Goal: Transaction & Acquisition: Purchase product/service

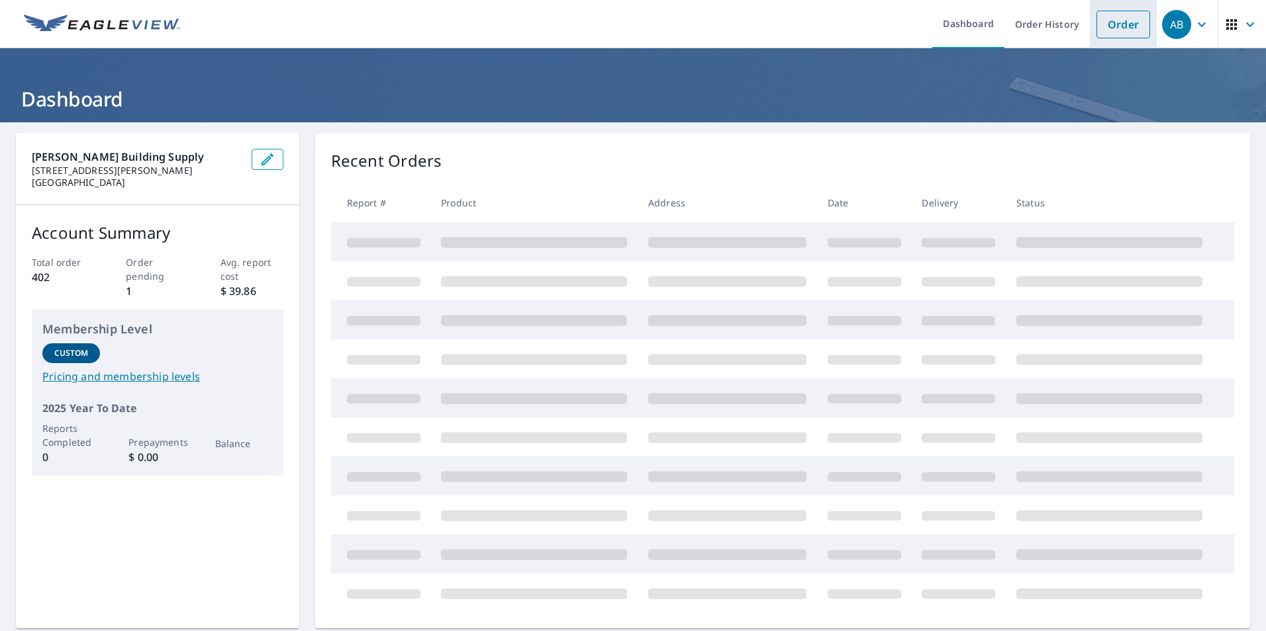
click at [1121, 20] on link "Order" at bounding box center [1123, 25] width 54 height 28
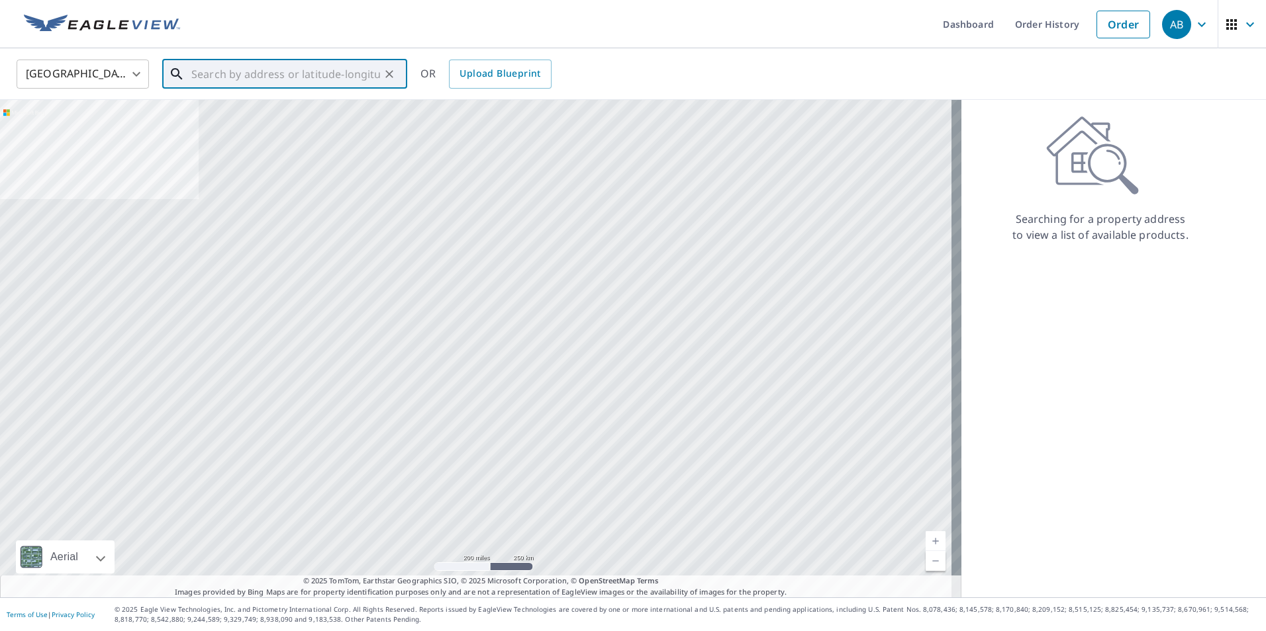
click at [333, 71] on input "text" at bounding box center [285, 74] width 189 height 37
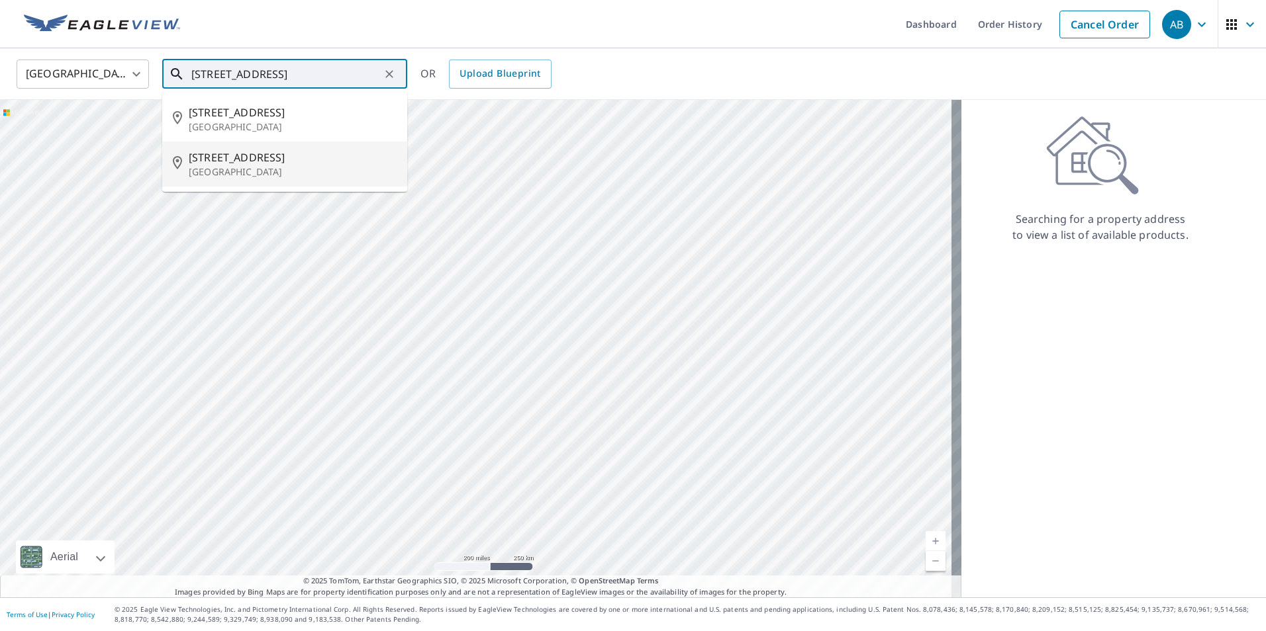
click at [245, 163] on span "302 N High St" at bounding box center [293, 158] width 208 height 16
type input "302 N High St Columbus Grove, OH 45830"
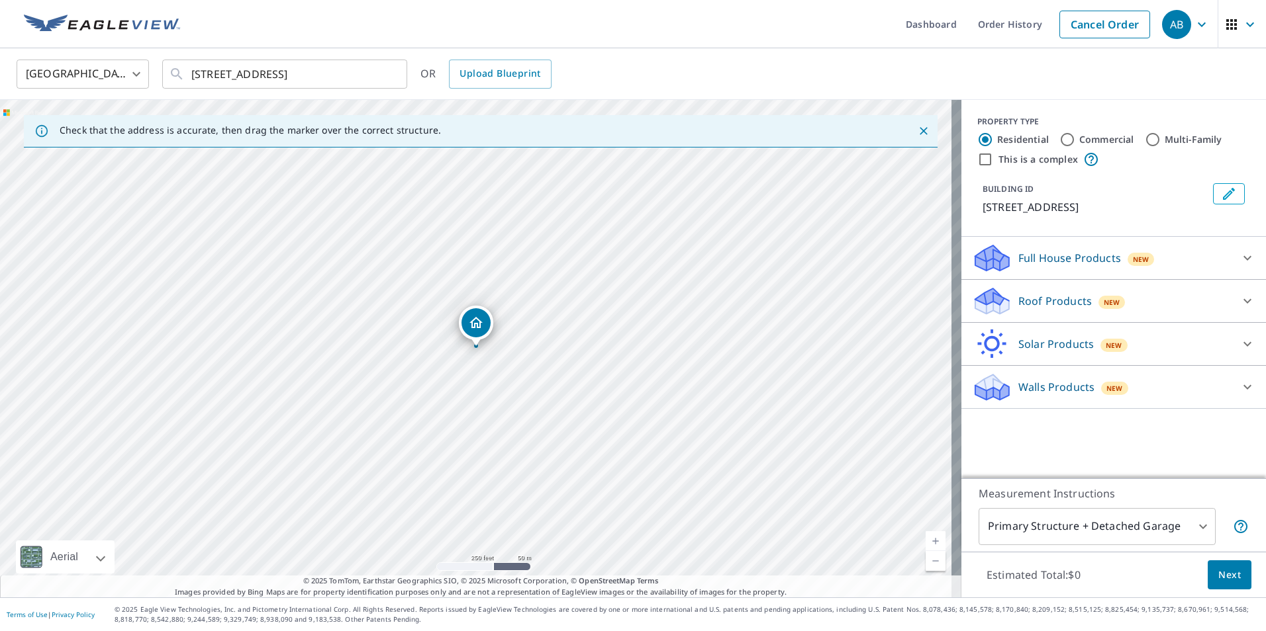
click at [1239, 257] on icon at bounding box center [1247, 258] width 16 height 16
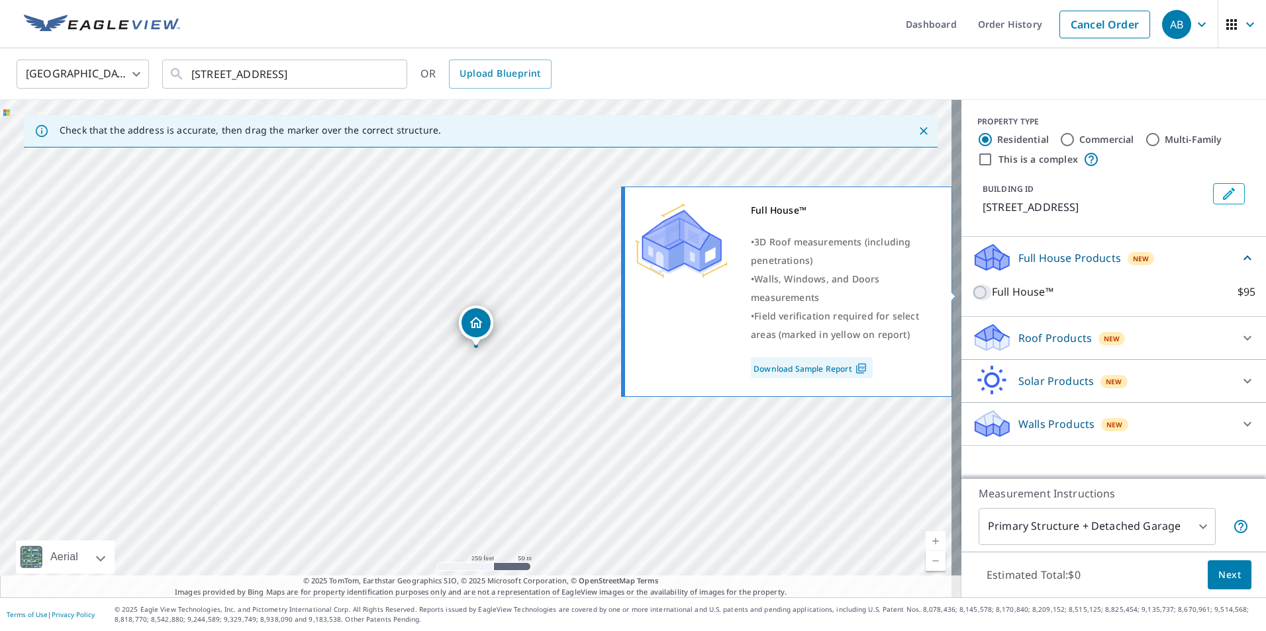
click at [972, 293] on input "Full House™ $95" at bounding box center [982, 293] width 20 height 16
checkbox input "true"
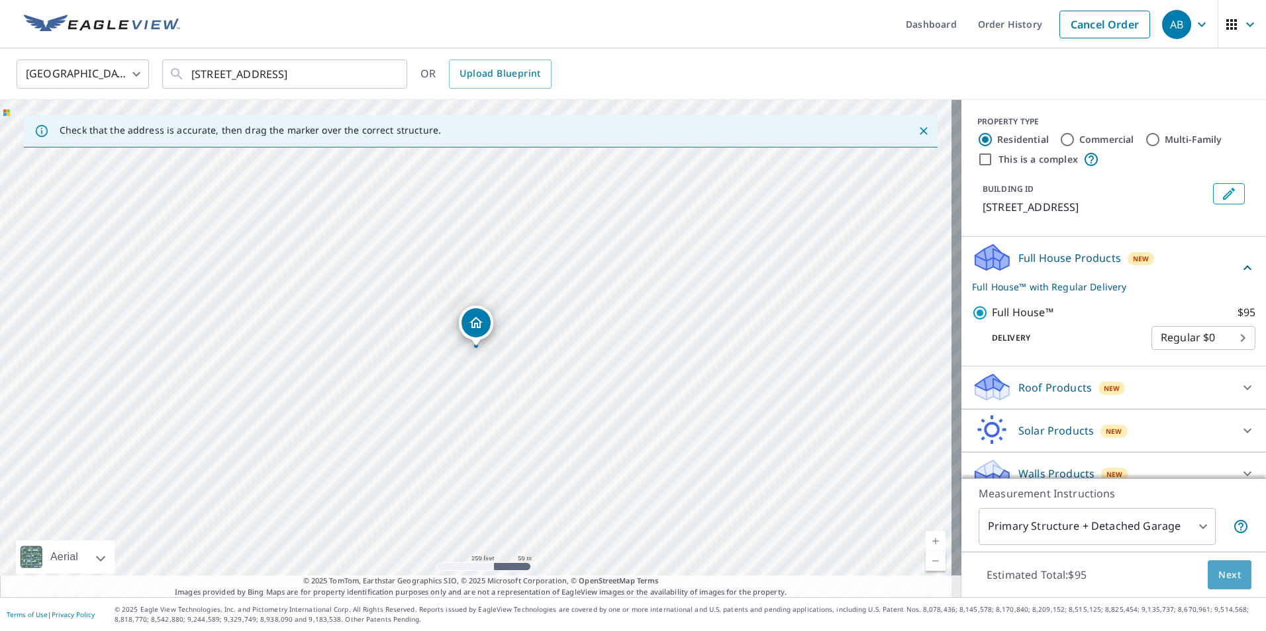
click at [1223, 570] on span "Next" at bounding box center [1229, 575] width 23 height 17
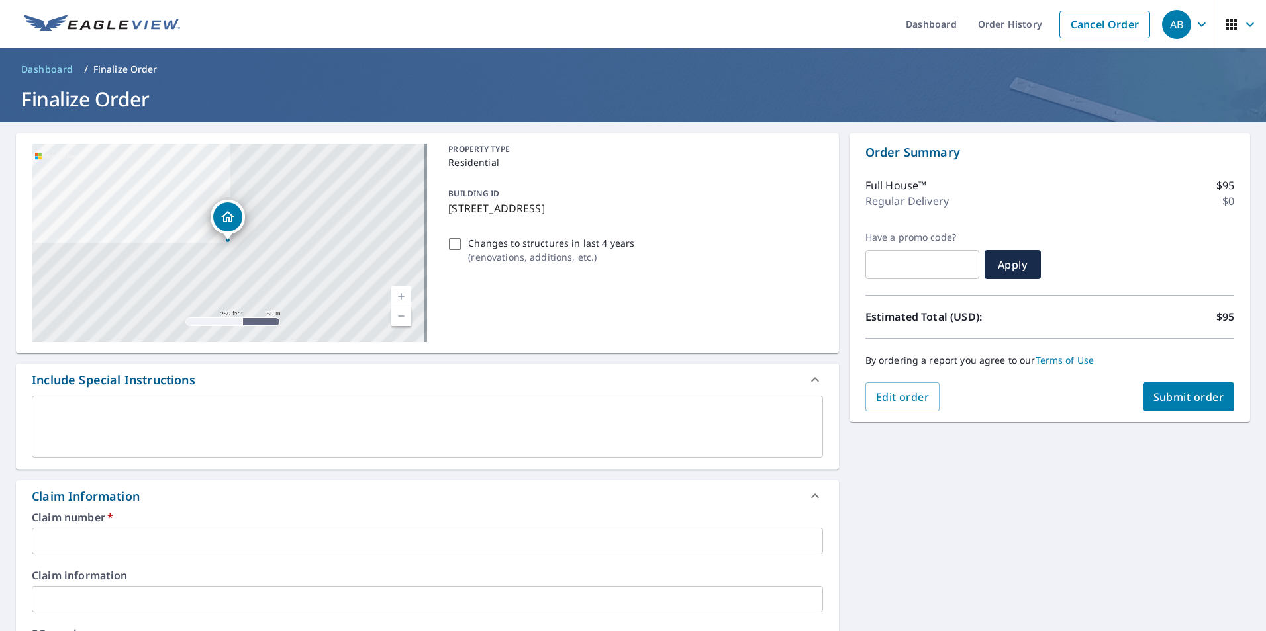
click at [456, 244] on input "Changes to structures in last 4 years ( renovations, additions, etc. )" at bounding box center [455, 244] width 16 height 16
checkbox input "true"
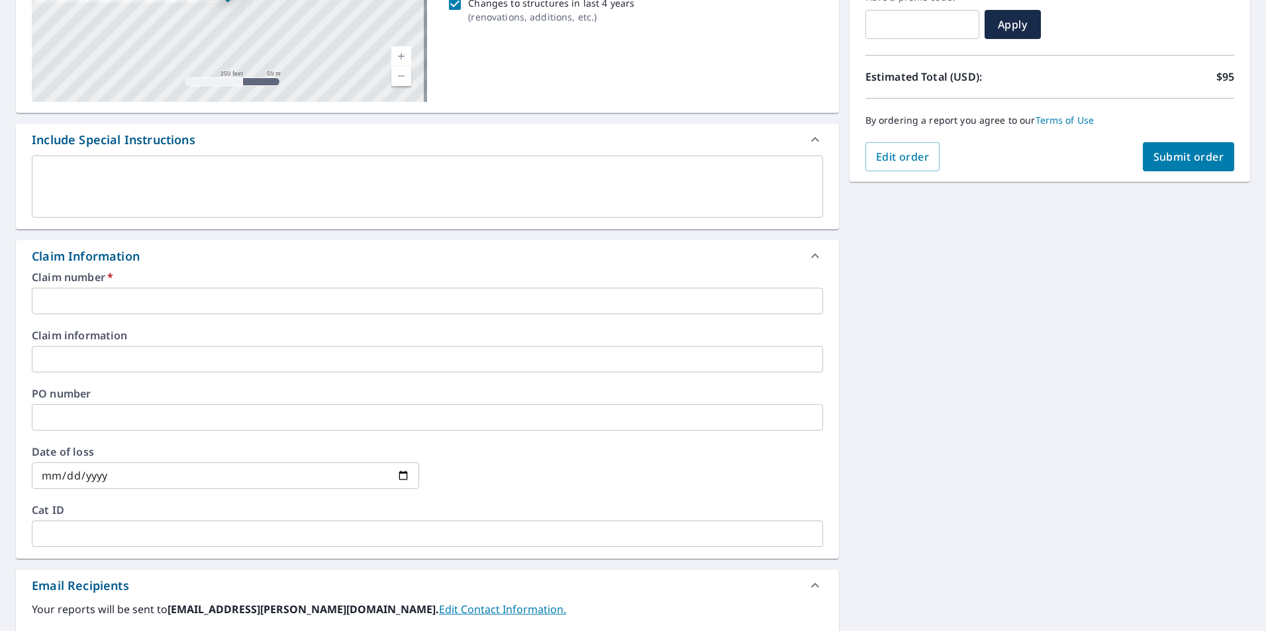
scroll to position [265, 0]
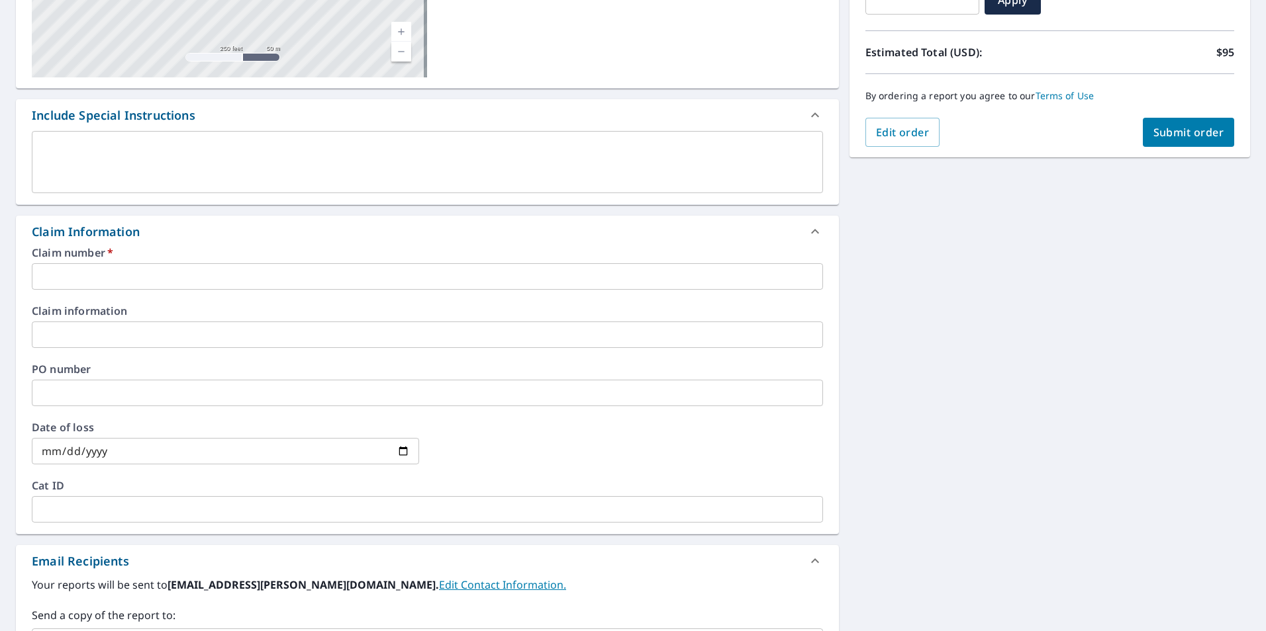
click at [201, 271] on input "text" at bounding box center [427, 276] width 791 height 26
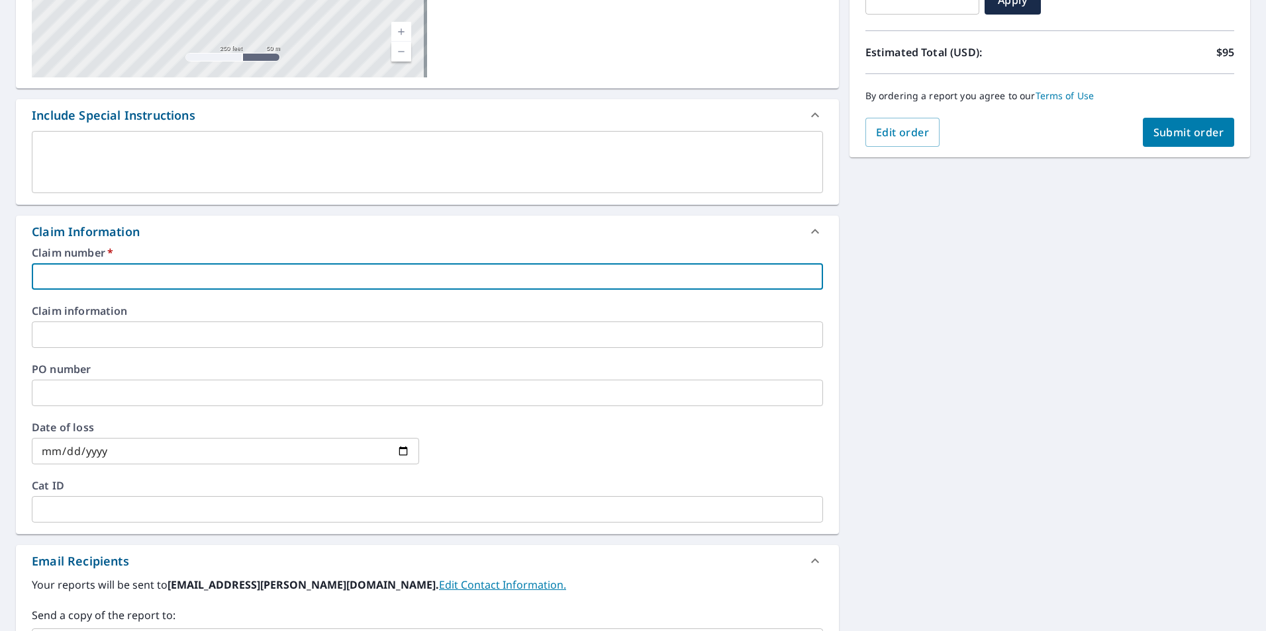
paste input "7942840"
type input "7942840"
checkbox input "true"
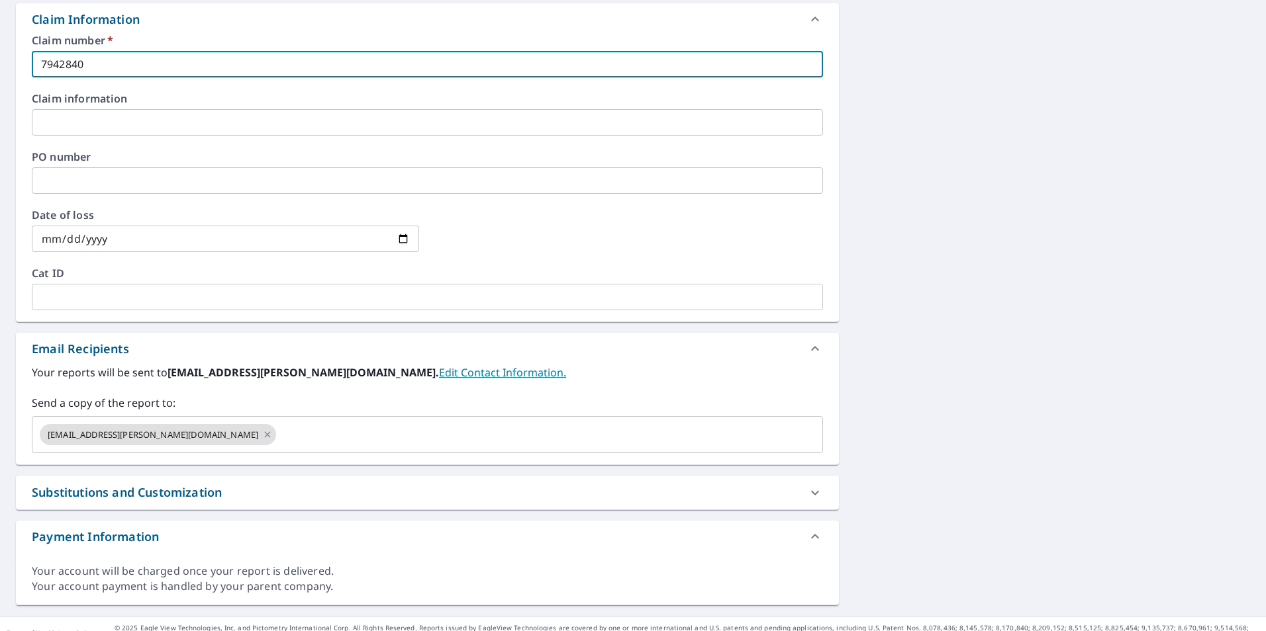
scroll to position [496, 0]
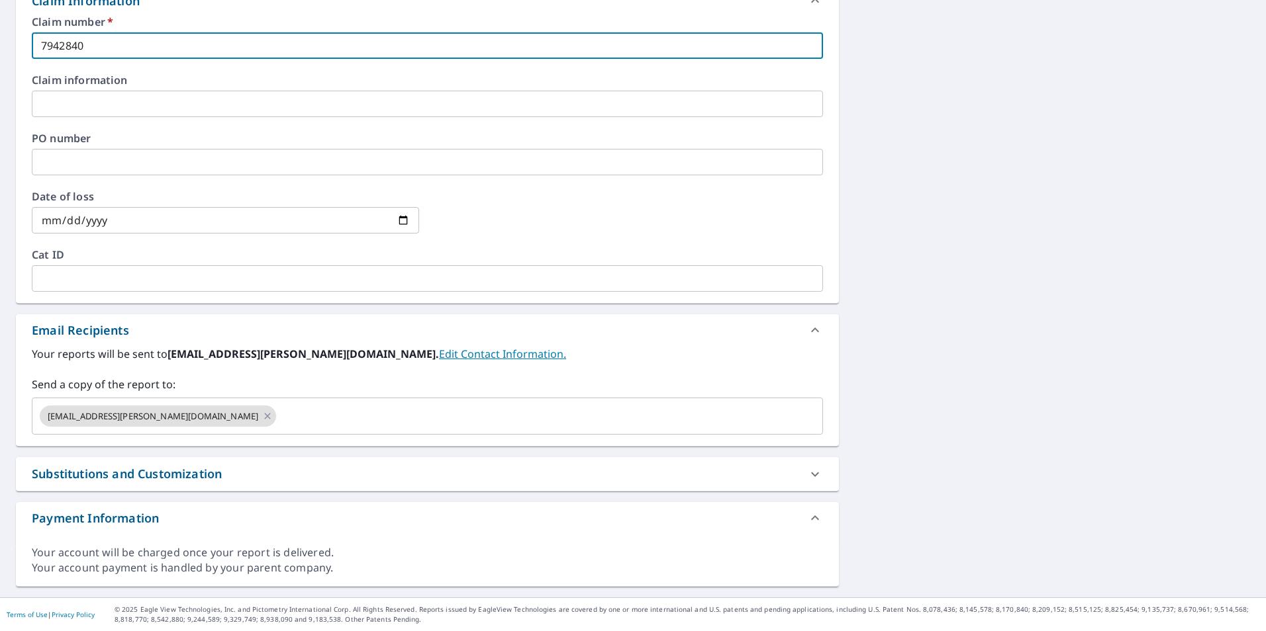
type input "7942840"
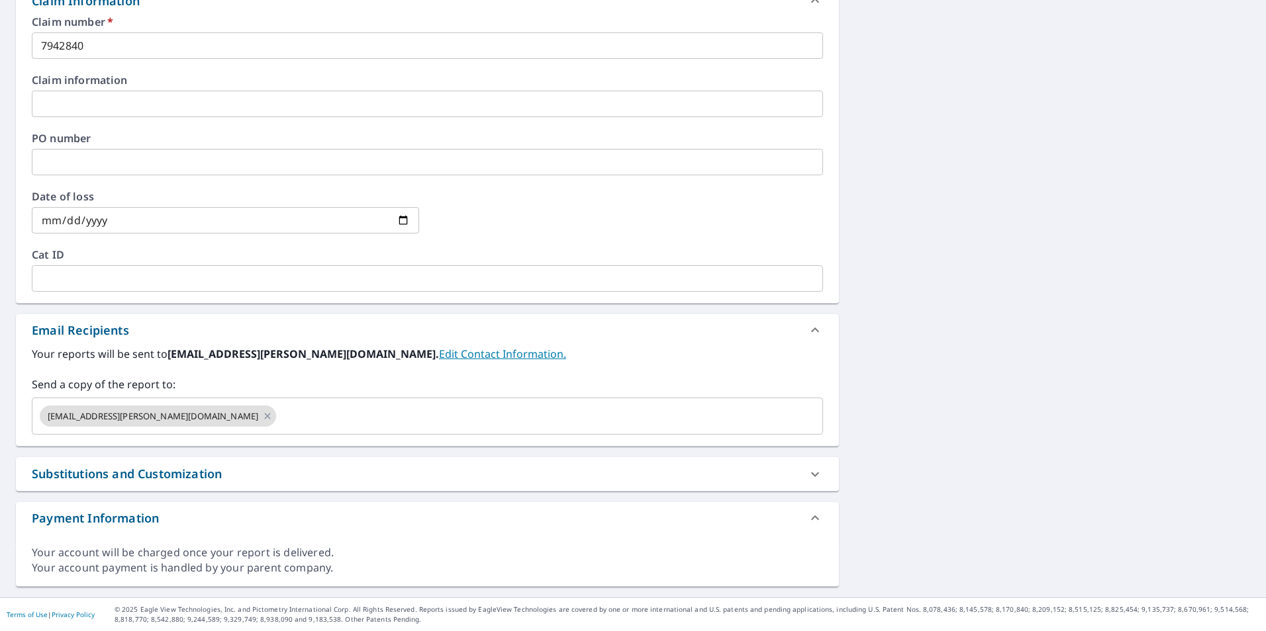
click at [182, 474] on div "Substitutions and Customization" at bounding box center [127, 474] width 190 height 18
checkbox input "true"
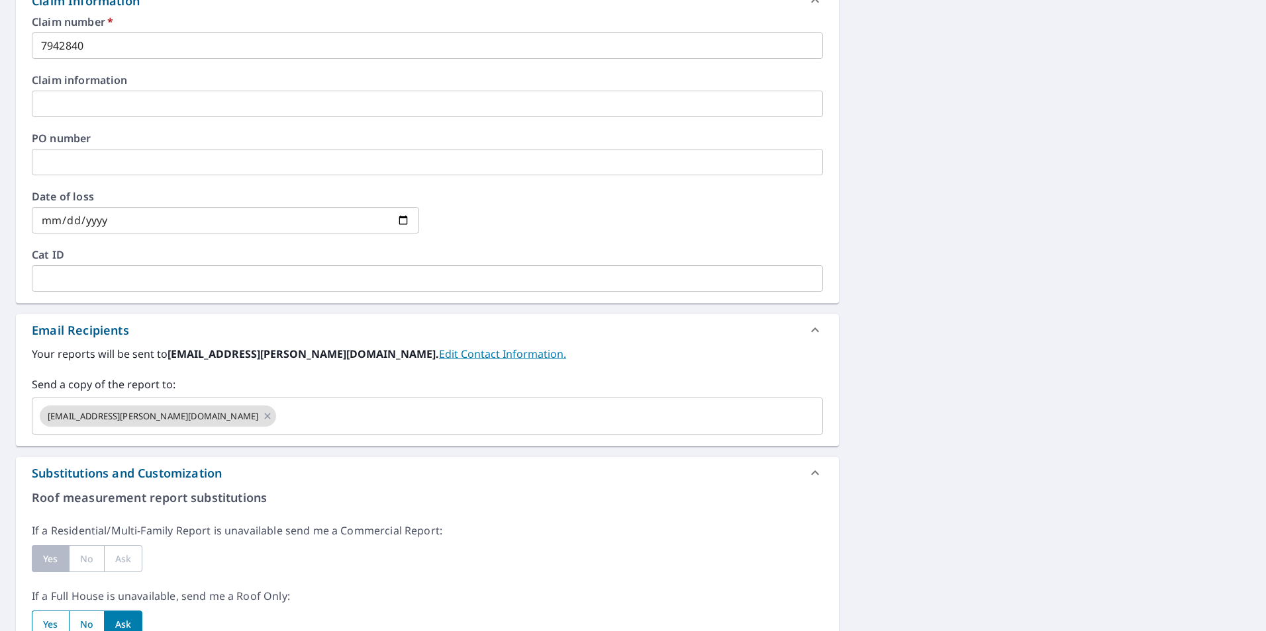
scroll to position [827, 0]
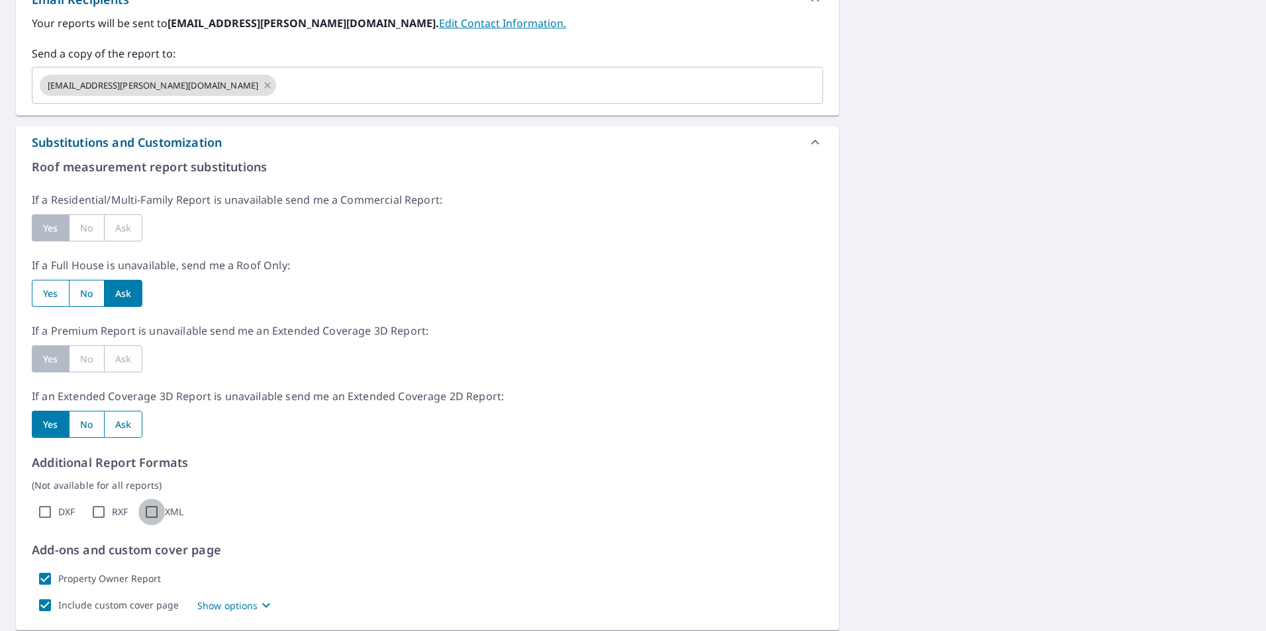
click at [154, 506] on input "XML" at bounding box center [151, 512] width 26 height 26
checkbox input "true"
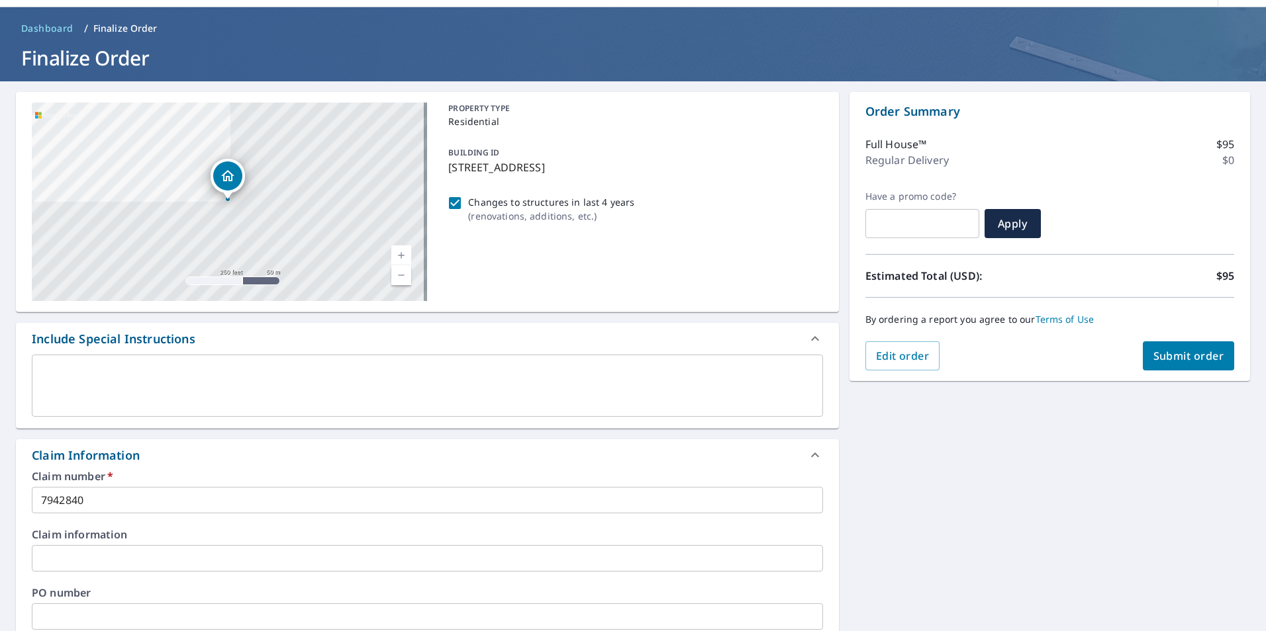
scroll to position [32, 0]
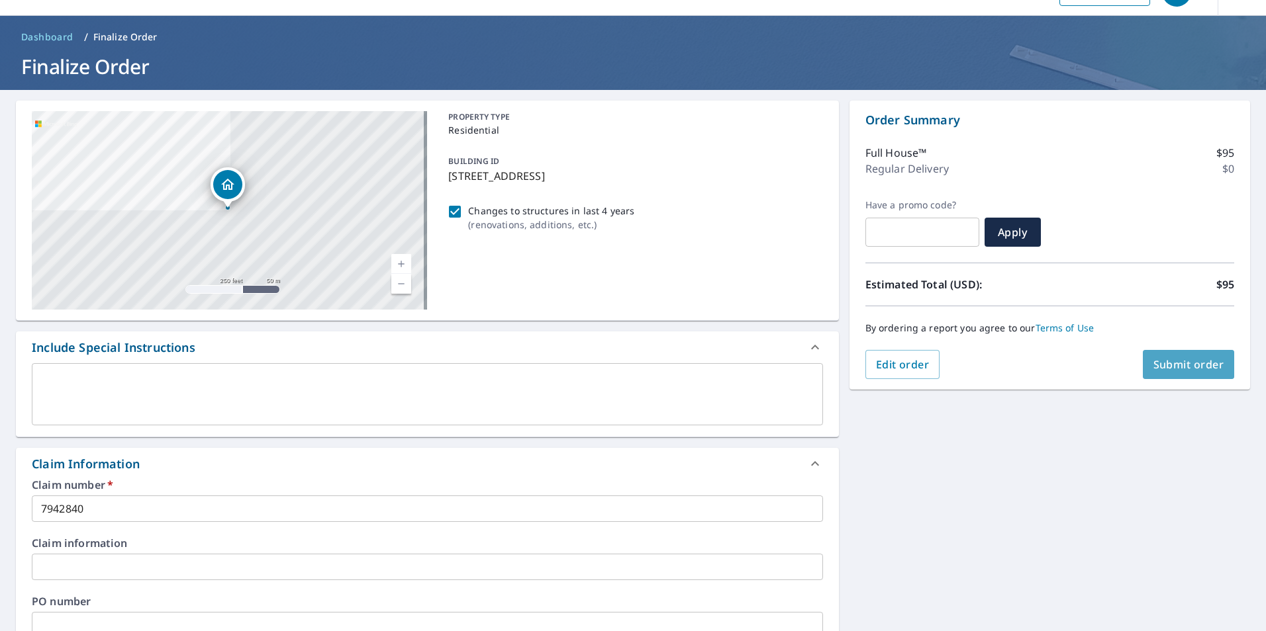
click at [1164, 368] on span "Submit order" at bounding box center [1188, 364] width 71 height 15
checkbox input "true"
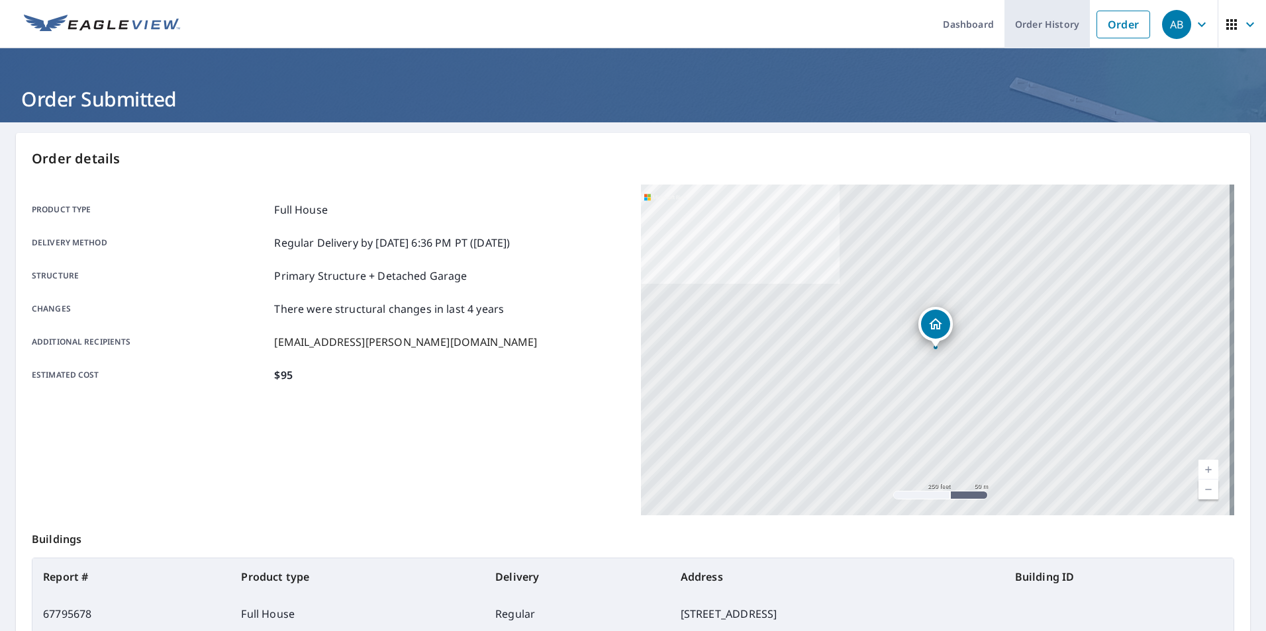
click at [1052, 23] on link "Order History" at bounding box center [1046, 24] width 85 height 48
